Goal: Find specific page/section: Find specific page/section

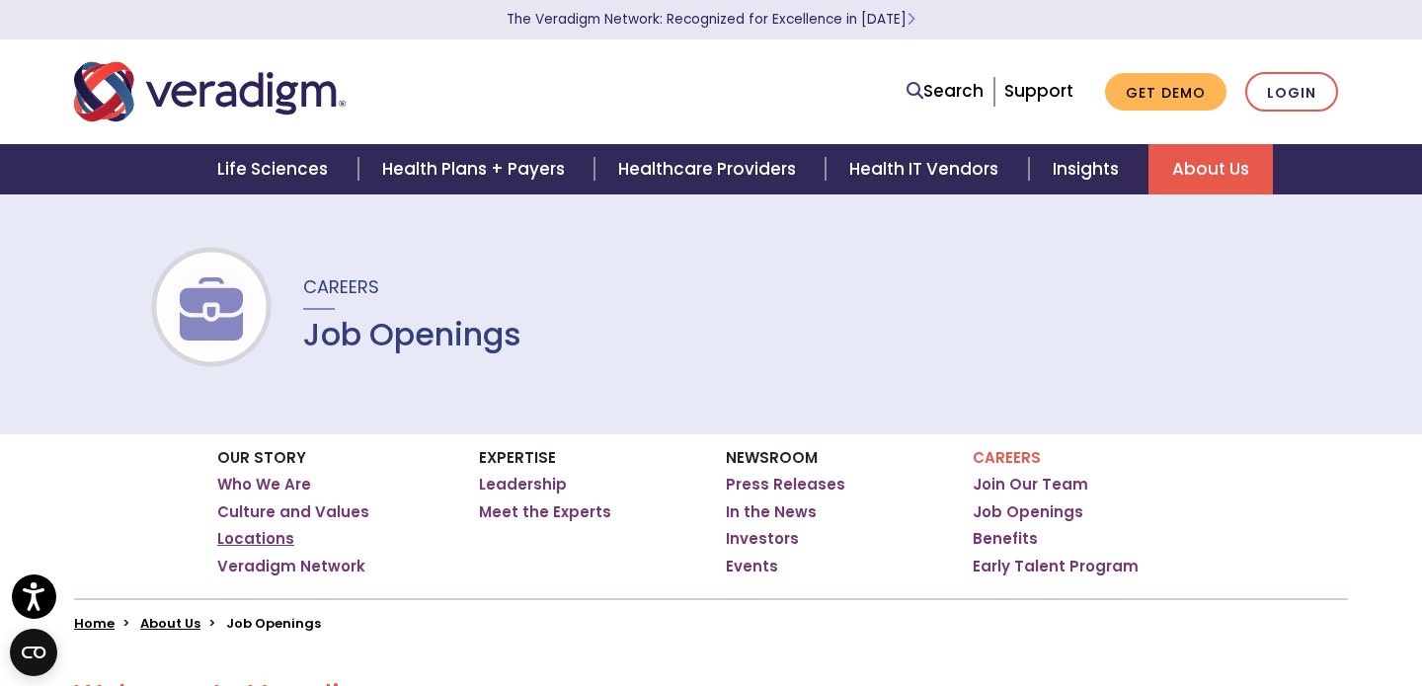
click at [240, 535] on link "Locations" at bounding box center [255, 539] width 77 height 20
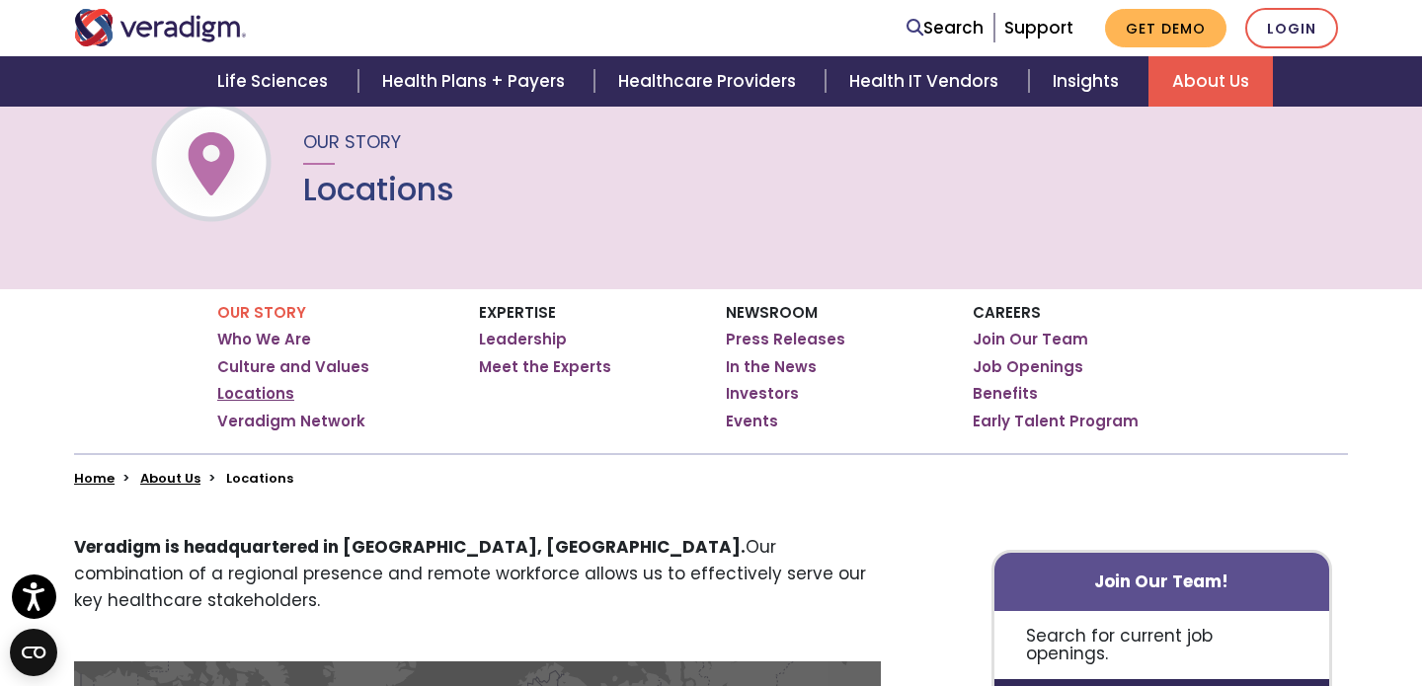
scroll to position [99, 0]
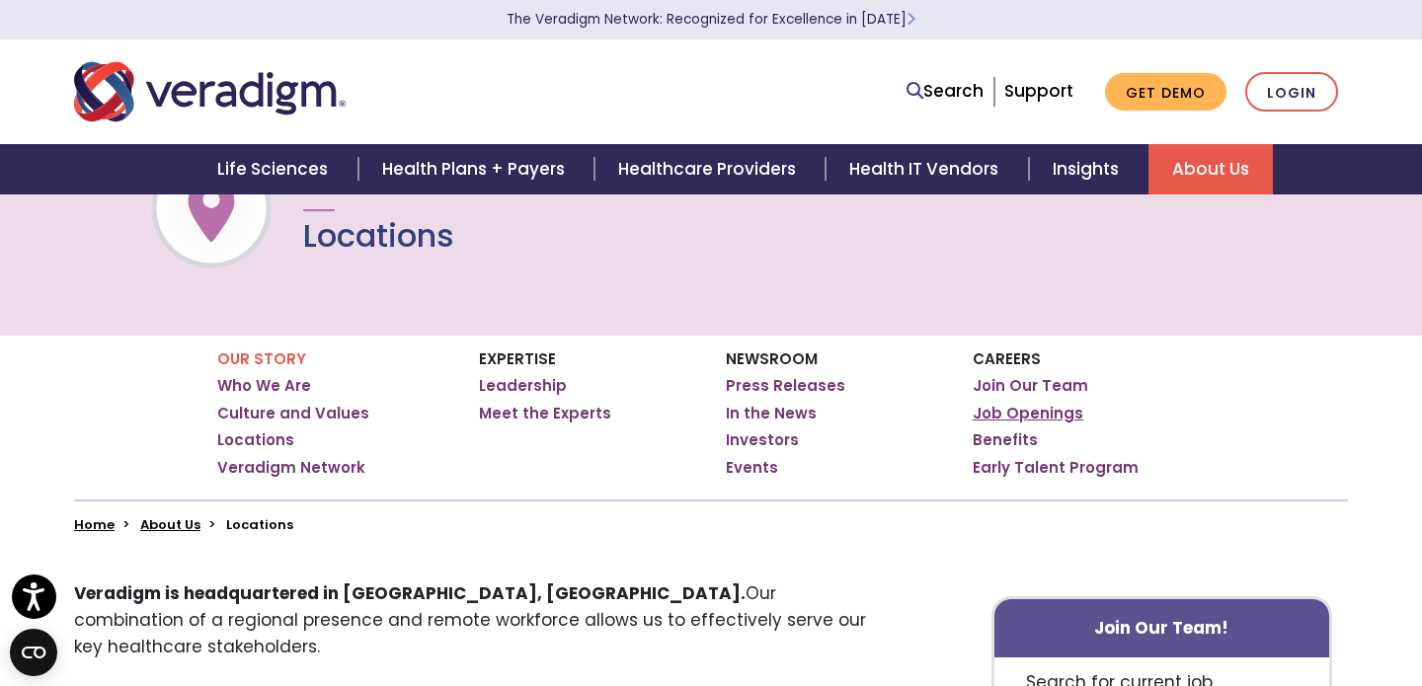
click at [1027, 415] on link "Job Openings" at bounding box center [1028, 414] width 111 height 20
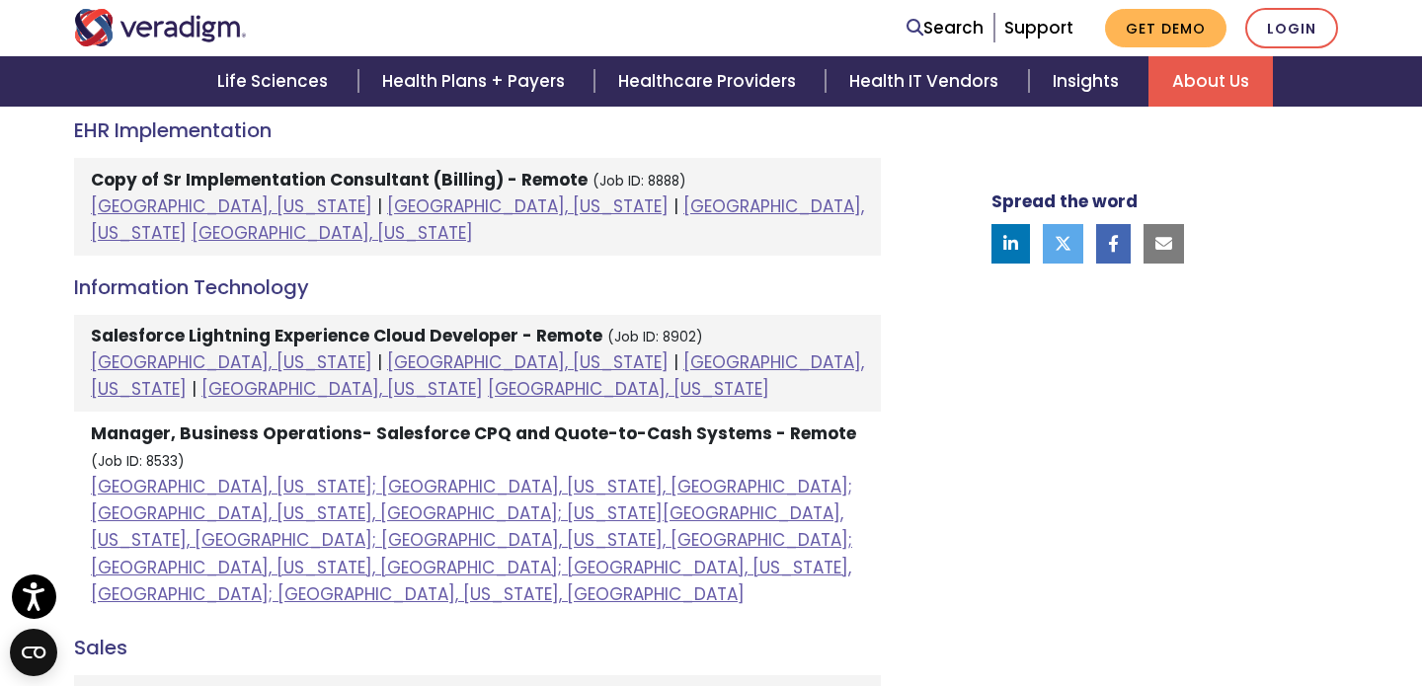
scroll to position [1284, 0]
